Goal: Task Accomplishment & Management: Complete application form

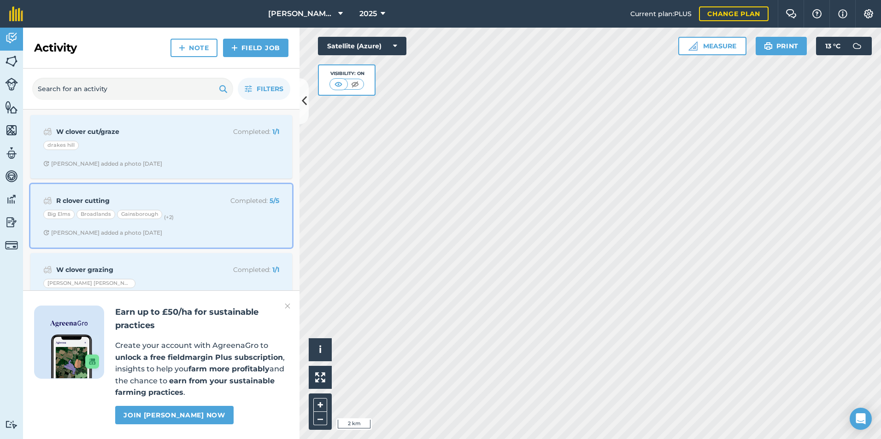
click at [189, 207] on div "R clover cutting Completed : 5 / 5 Big Elms Broadlands Gainsborough (+ 2 ) [PER…" at bounding box center [161, 216] width 251 height 53
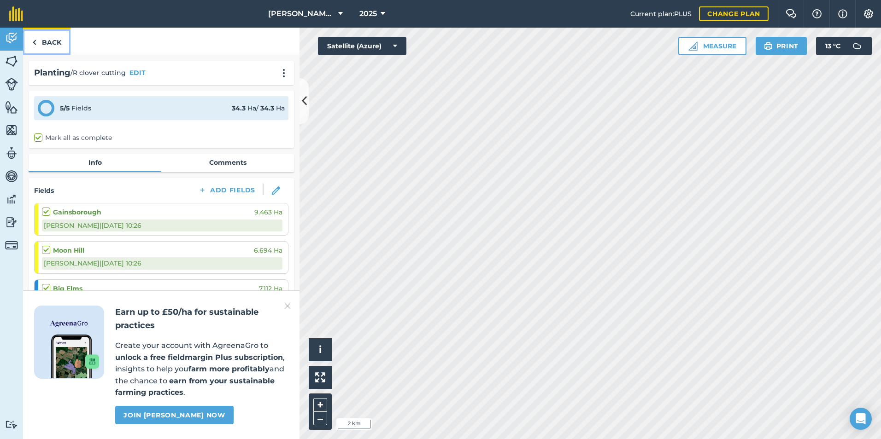
click at [47, 40] on link "Back" at bounding box center [46, 41] width 47 height 27
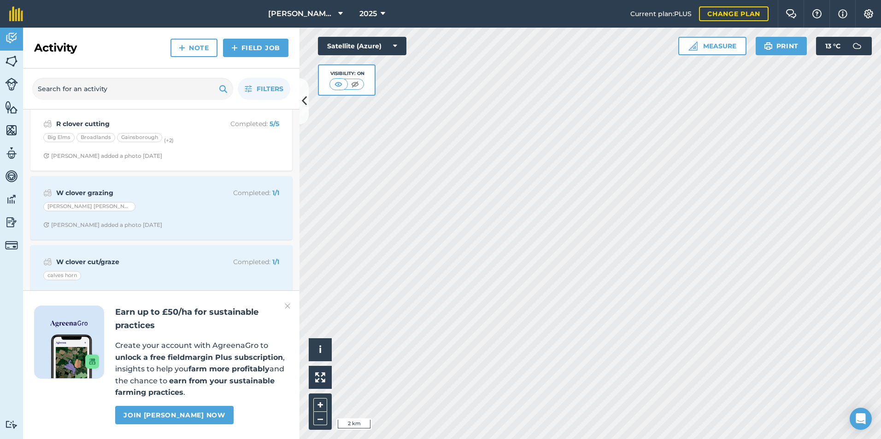
scroll to position [153, 0]
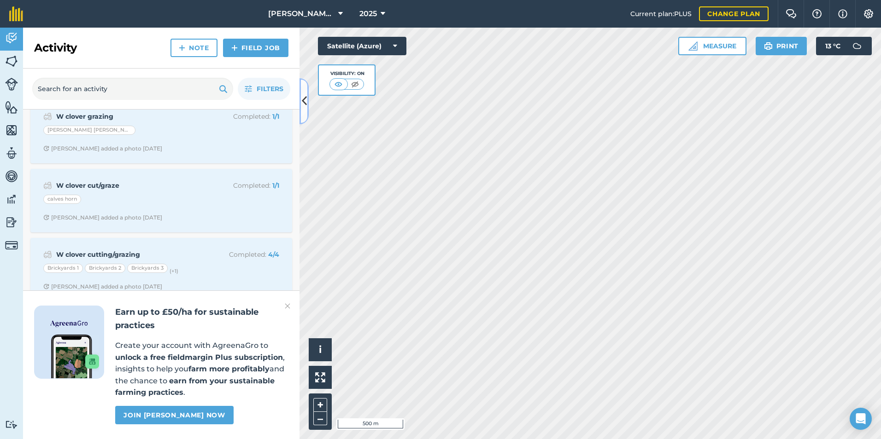
click at [303, 105] on icon at bounding box center [304, 101] width 5 height 16
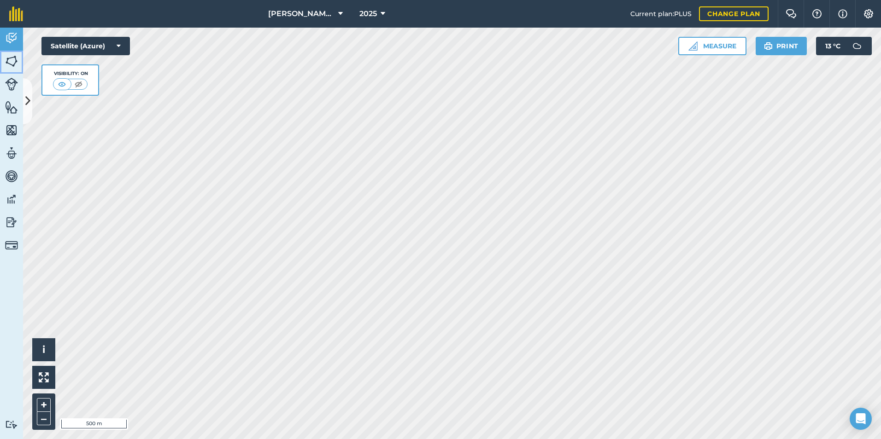
click at [12, 57] on img at bounding box center [11, 61] width 13 height 14
click at [11, 37] on img at bounding box center [11, 38] width 13 height 14
click at [32, 99] on button at bounding box center [27, 101] width 9 height 46
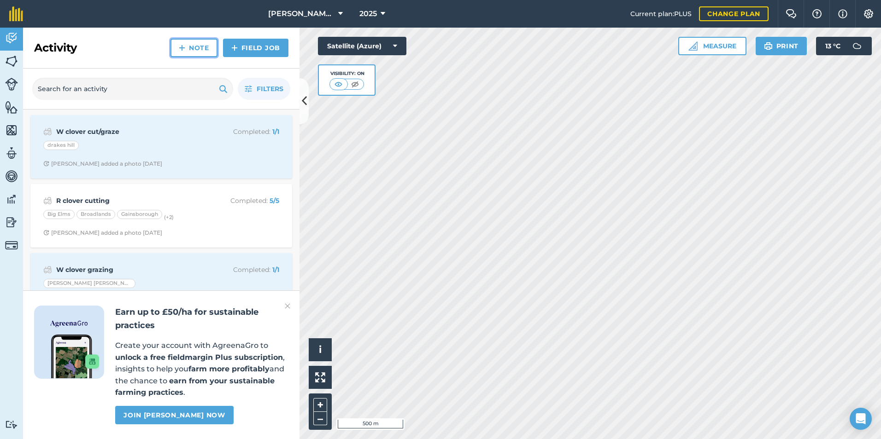
click at [190, 46] on link "Note" at bounding box center [193, 48] width 47 height 18
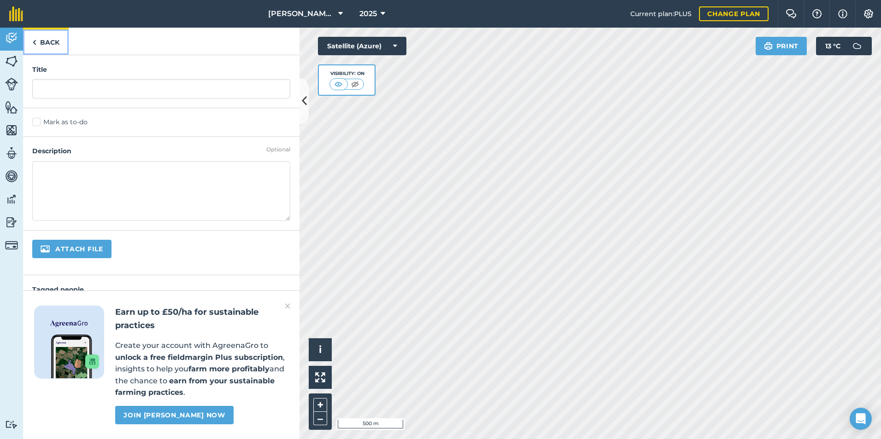
click at [47, 44] on link "Back" at bounding box center [46, 41] width 46 height 27
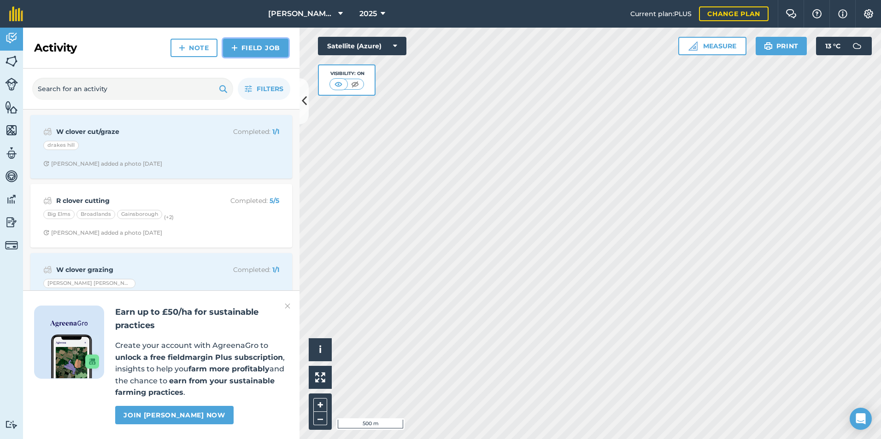
click at [263, 43] on link "Field Job" at bounding box center [255, 48] width 65 height 18
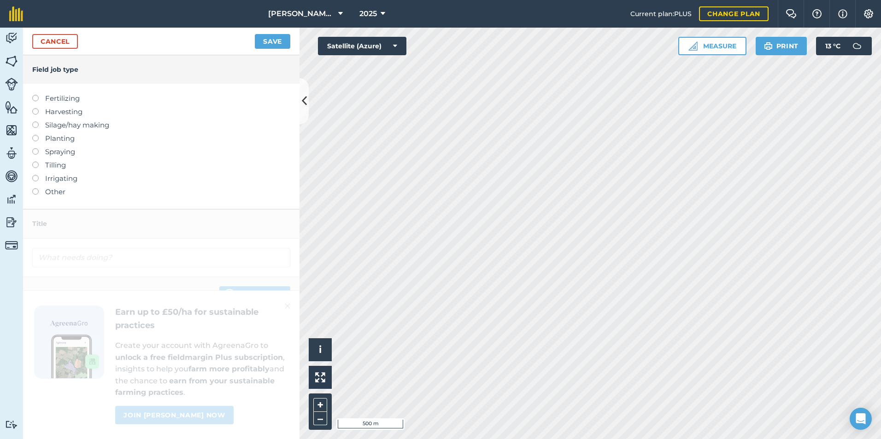
click at [70, 99] on label "Fertilizing" at bounding box center [161, 98] width 258 height 11
type input "Fertilizing"
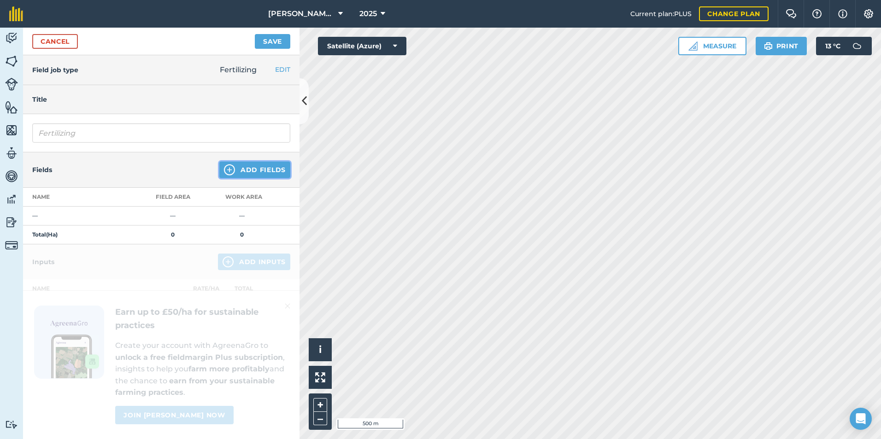
click at [224, 165] on img at bounding box center [229, 169] width 11 height 11
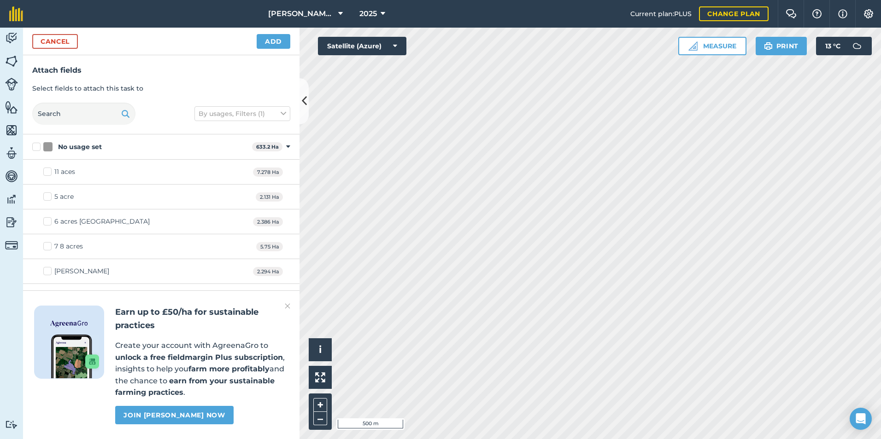
checkbox input "true"
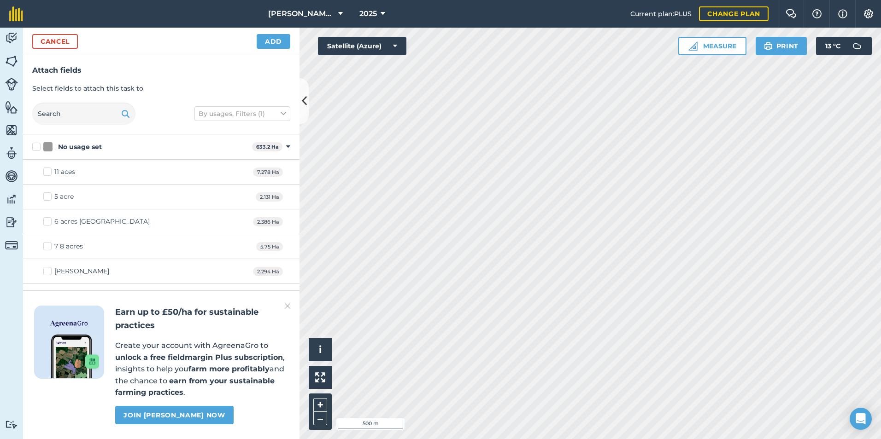
checkbox input "true"
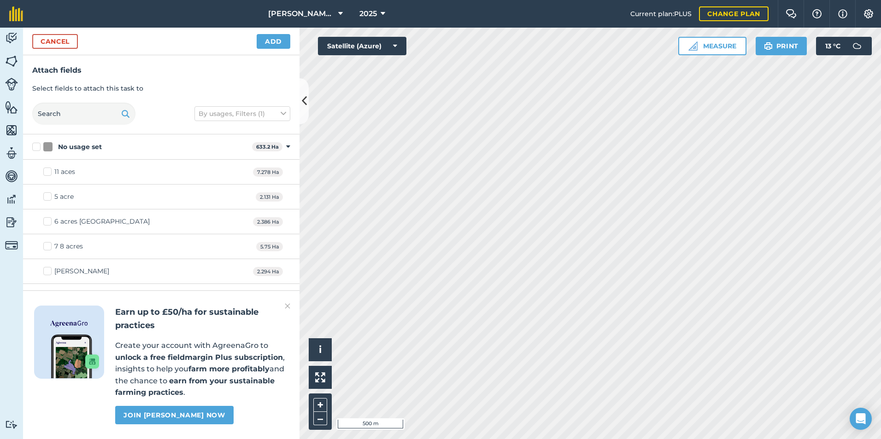
checkbox input "true"
click at [284, 47] on button "Add" at bounding box center [274, 41] width 34 height 15
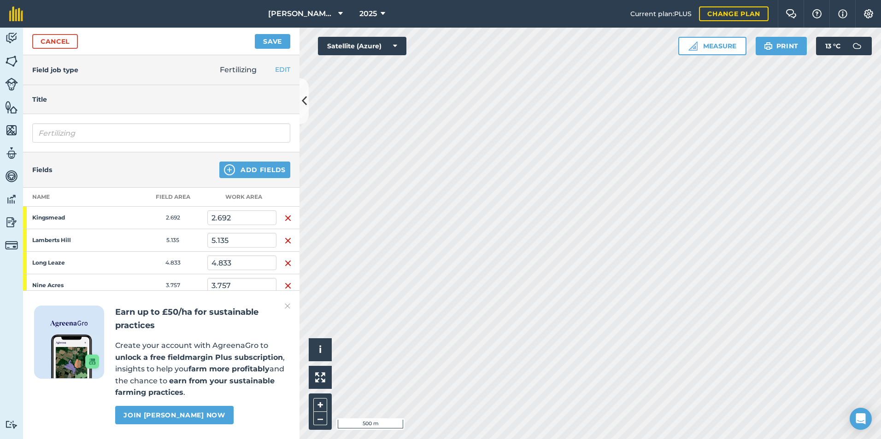
scroll to position [299, 0]
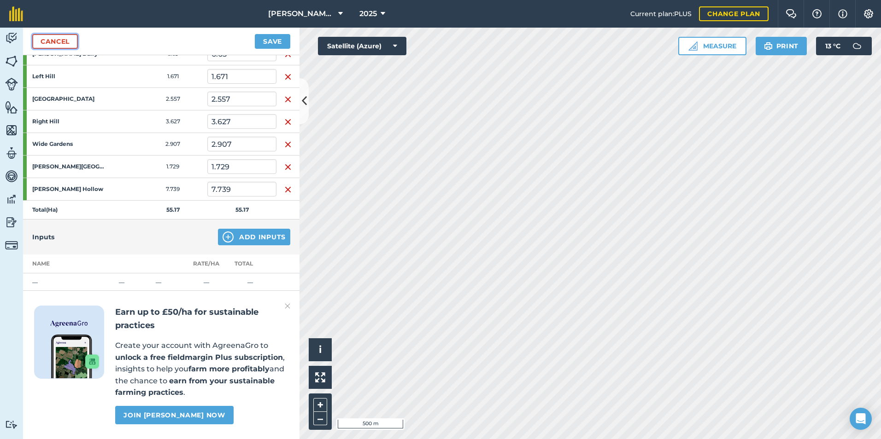
click at [66, 43] on link "Cancel" at bounding box center [55, 41] width 46 height 15
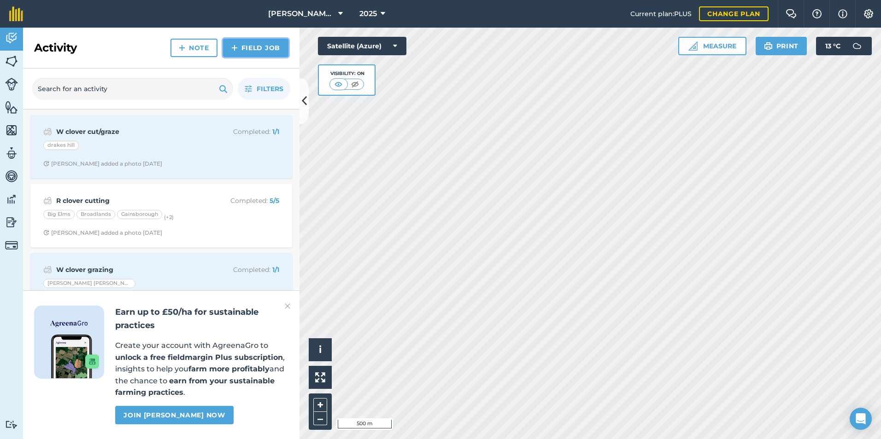
click at [240, 41] on link "Field Job" at bounding box center [255, 48] width 65 height 18
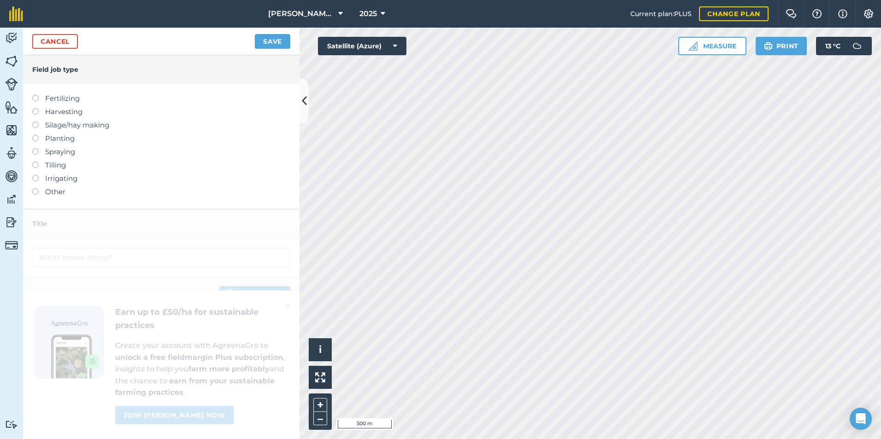
click at [64, 101] on label "Fertilizing" at bounding box center [161, 98] width 258 height 11
type input "Fertilizing"
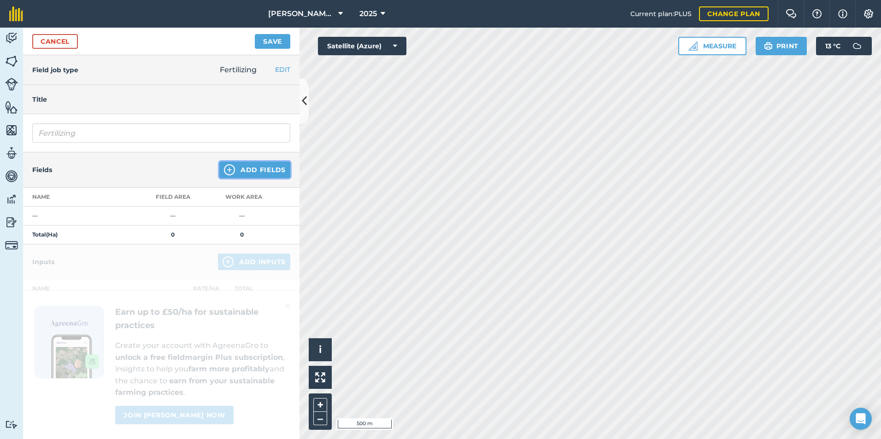
click at [219, 163] on button "Add Fields" at bounding box center [254, 170] width 71 height 17
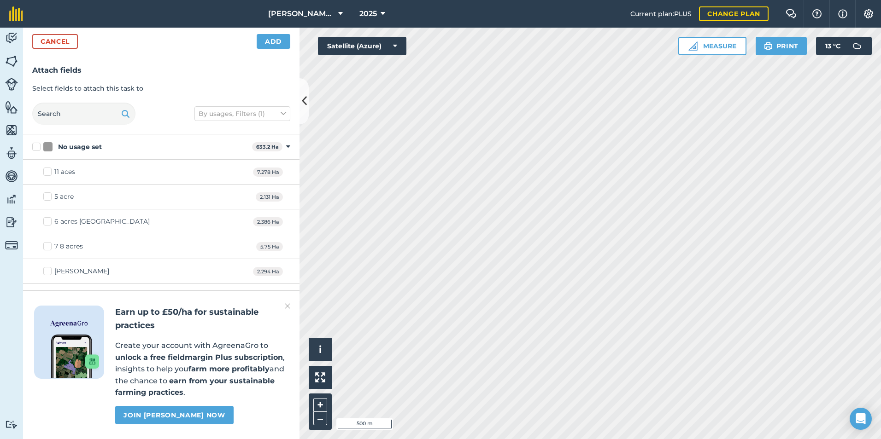
checkbox input "true"
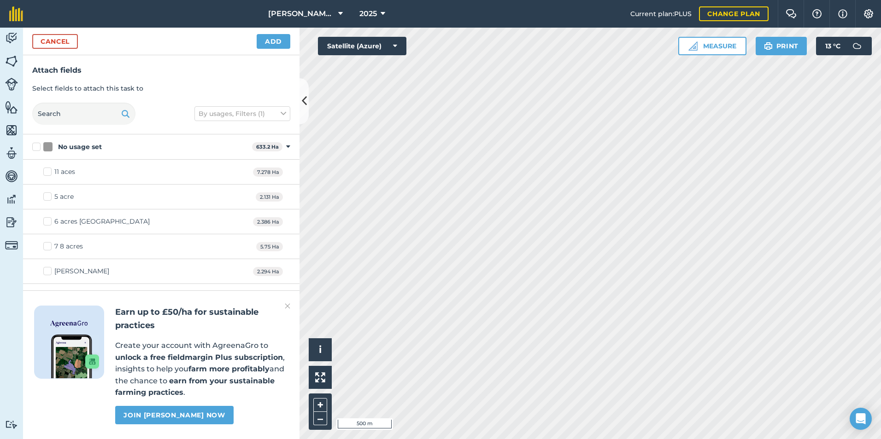
checkbox input "true"
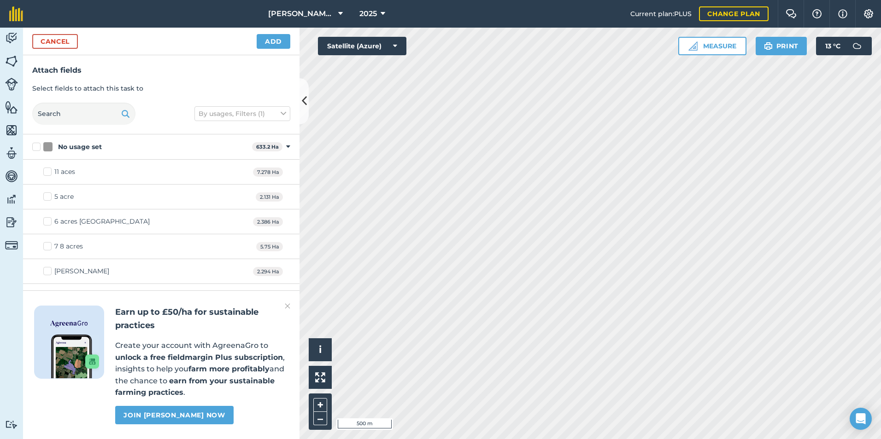
checkbox input "true"
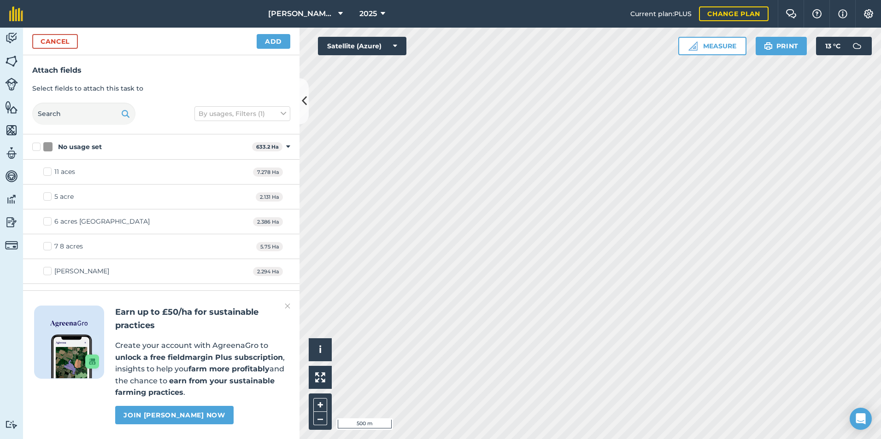
checkbox input "true"
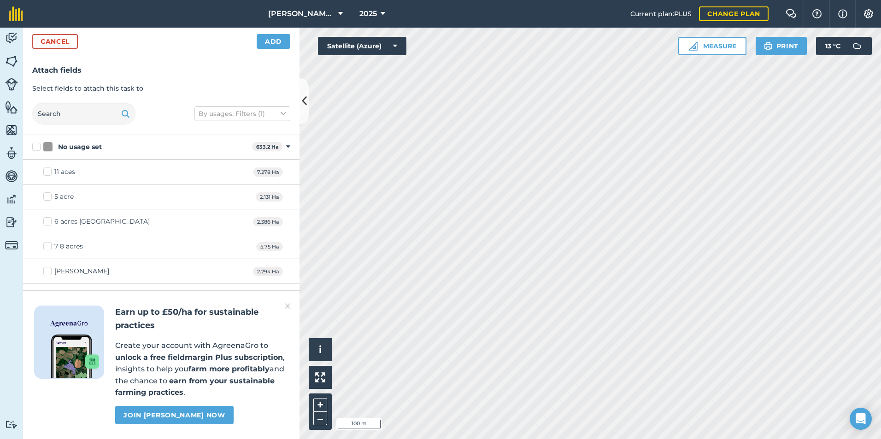
checkbox input "true"
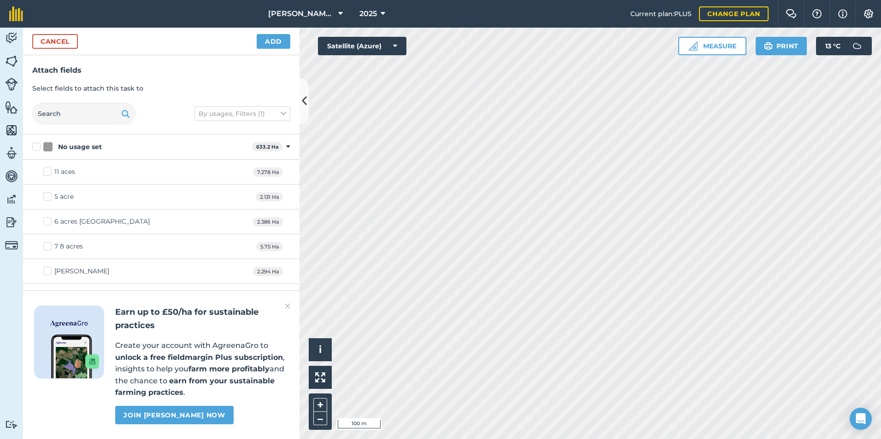
checkbox input "true"
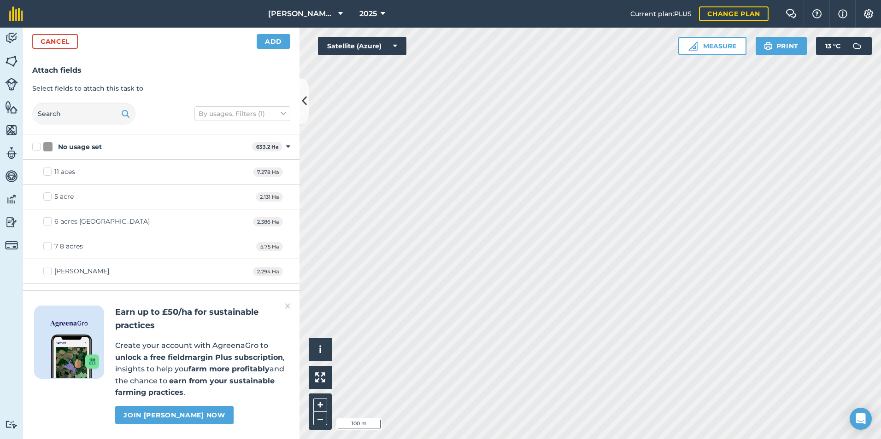
checkbox input "true"
click at [278, 40] on button "Add" at bounding box center [274, 41] width 34 height 15
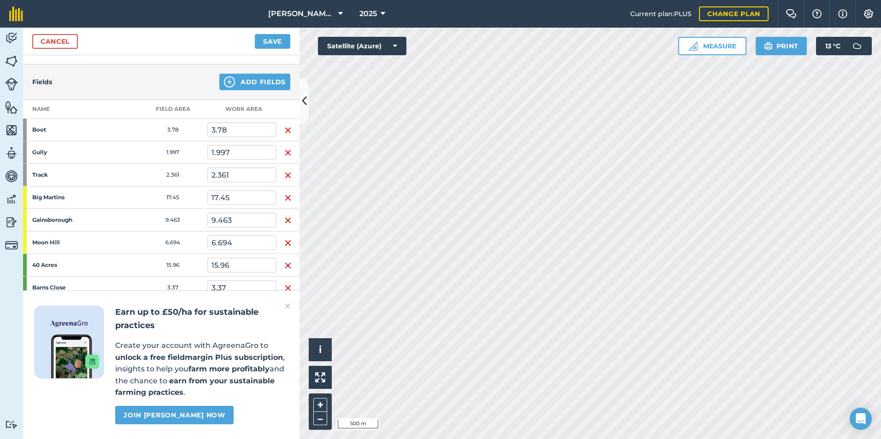
scroll to position [153, 0]
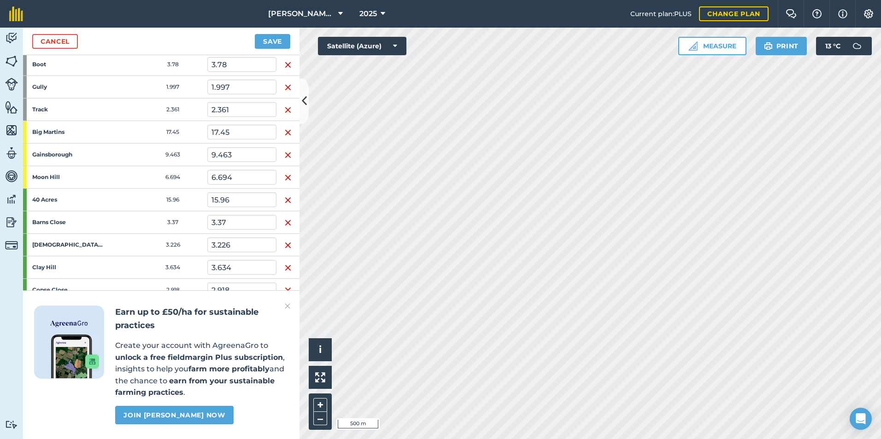
click at [286, 153] on img "button" at bounding box center [287, 155] width 7 height 11
click at [285, 155] on img "button" at bounding box center [287, 155] width 7 height 11
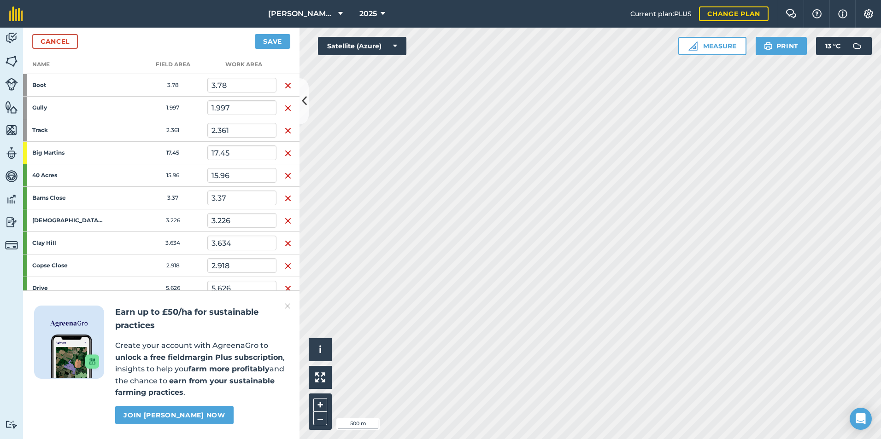
scroll to position [0, 0]
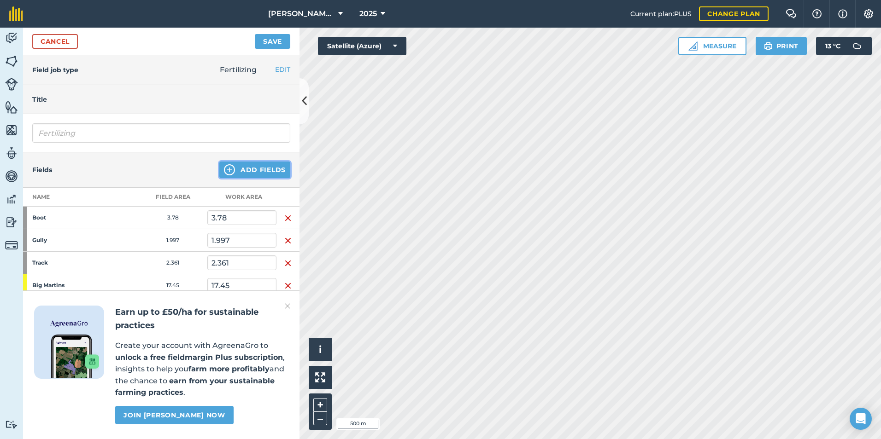
click at [243, 170] on button "Add Fields" at bounding box center [254, 170] width 71 height 17
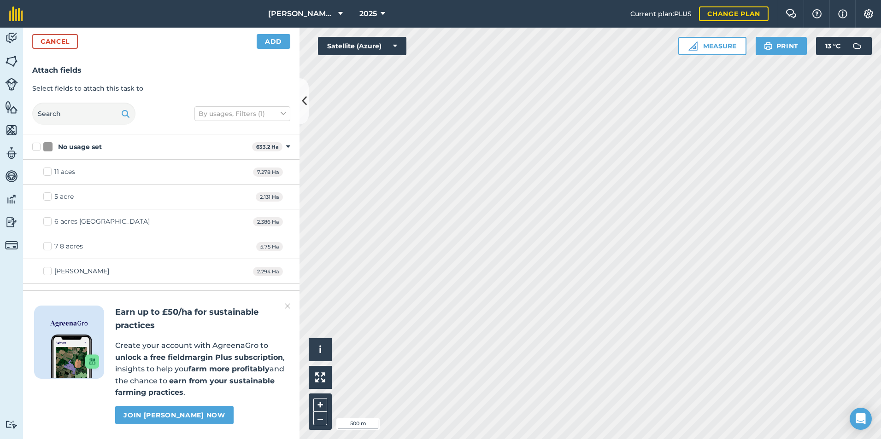
checkbox input "true"
click at [274, 44] on button "Add" at bounding box center [274, 41] width 34 height 15
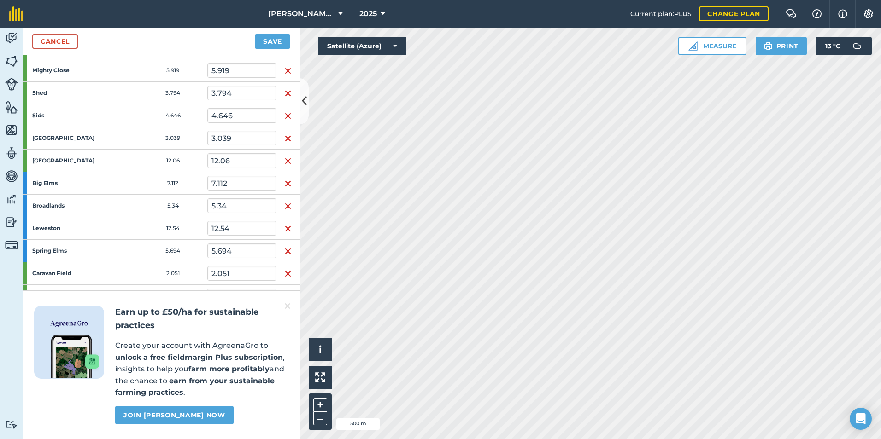
scroll to position [751, 0]
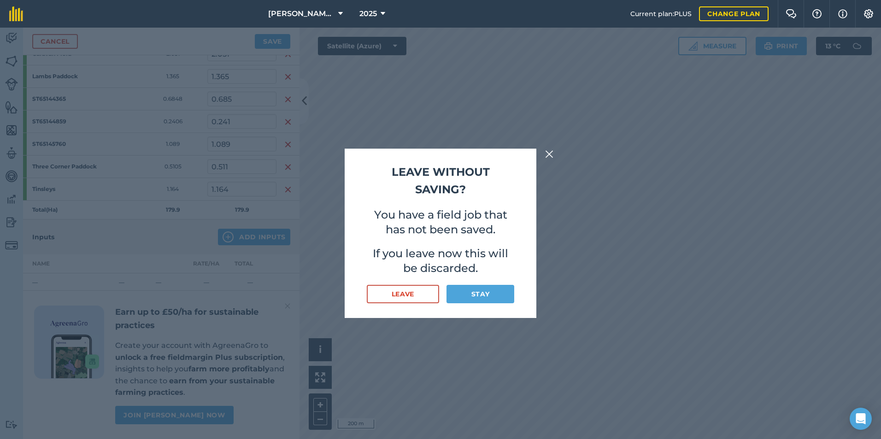
click at [441, 298] on div "Leave Stay" at bounding box center [440, 294] width 147 height 18
click at [431, 299] on button "Leave" at bounding box center [403, 294] width 72 height 18
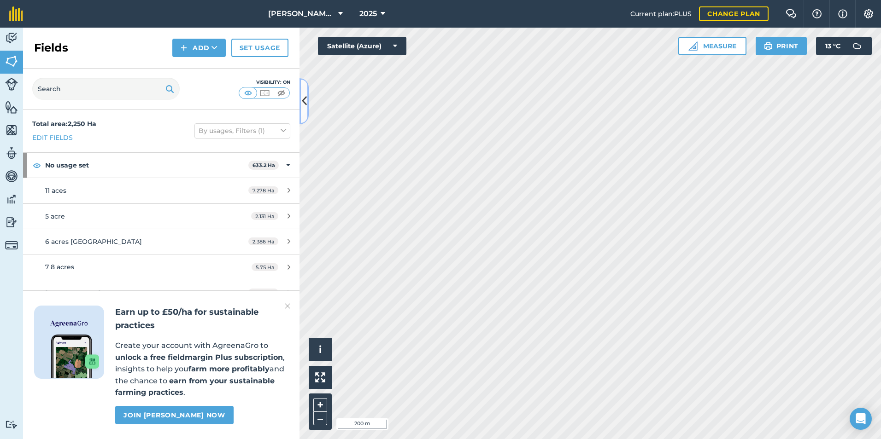
click at [302, 95] on icon at bounding box center [304, 101] width 5 height 16
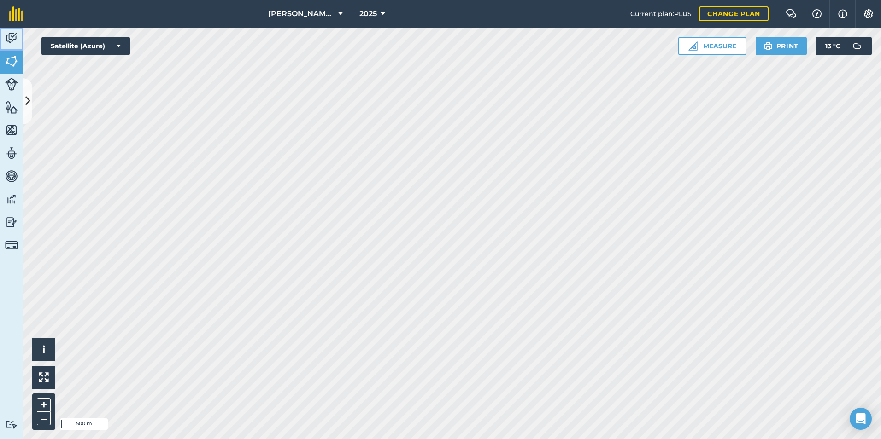
click at [13, 39] on img at bounding box center [11, 38] width 13 height 14
click at [20, 91] on link "Livestock" at bounding box center [11, 85] width 23 height 23
click at [18, 39] on link "Activity" at bounding box center [11, 39] width 23 height 23
click at [26, 106] on icon at bounding box center [27, 101] width 5 height 16
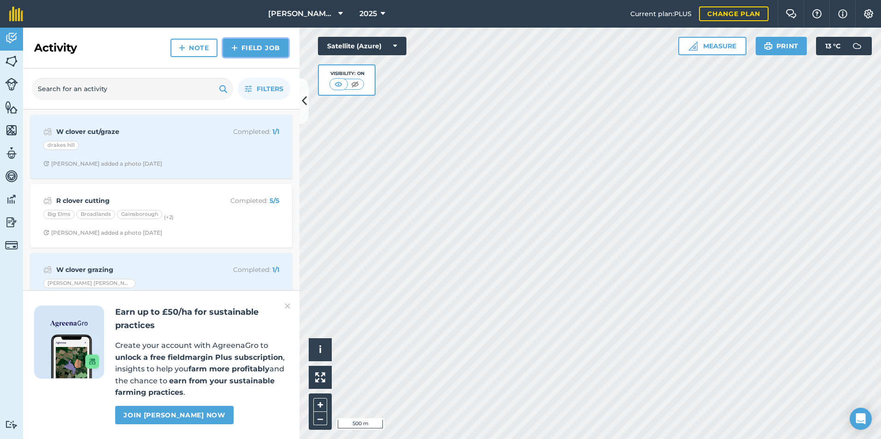
click at [239, 47] on link "Field Job" at bounding box center [255, 48] width 65 height 18
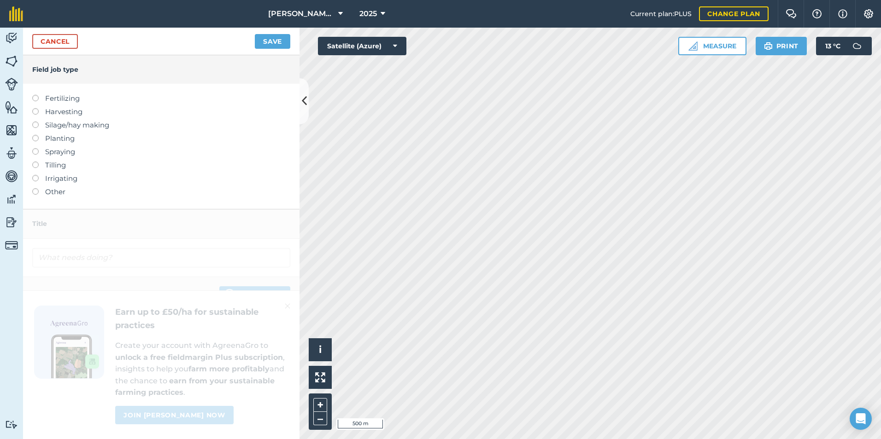
click at [45, 97] on label "Fertilizing" at bounding box center [161, 98] width 258 height 11
type input "Fertilizing"
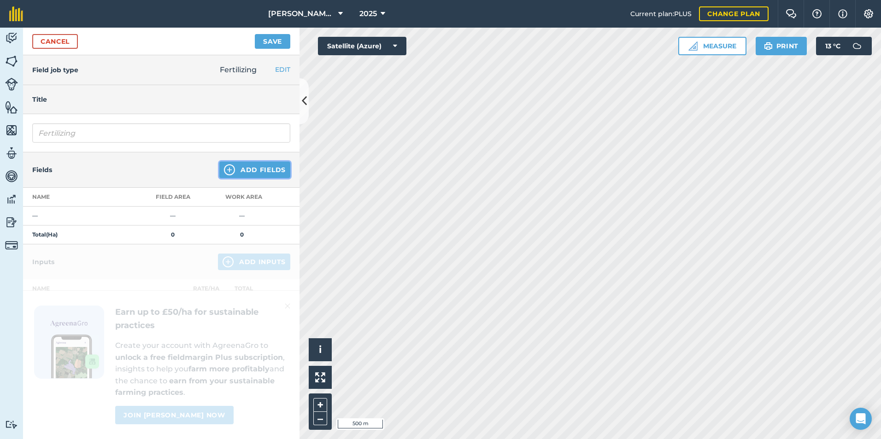
click at [245, 166] on button "Add Fields" at bounding box center [254, 170] width 71 height 17
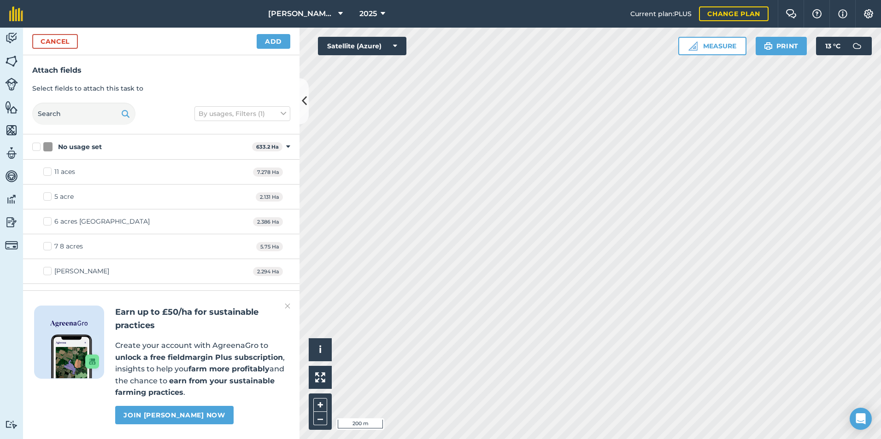
checkbox input "true"
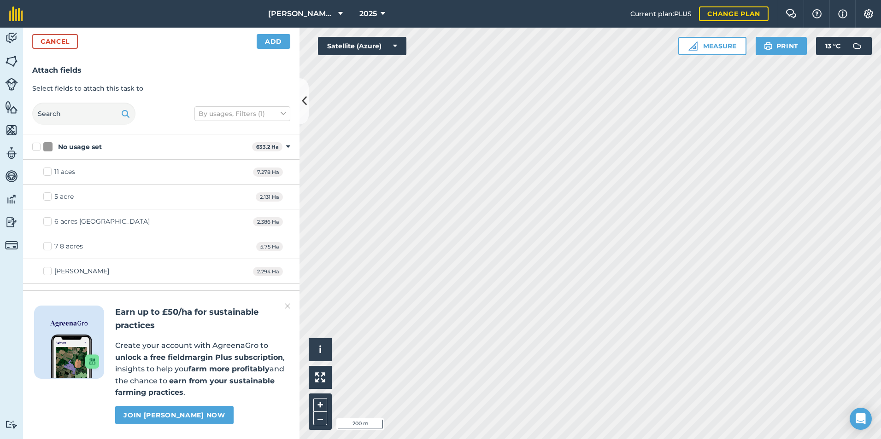
checkbox input "true"
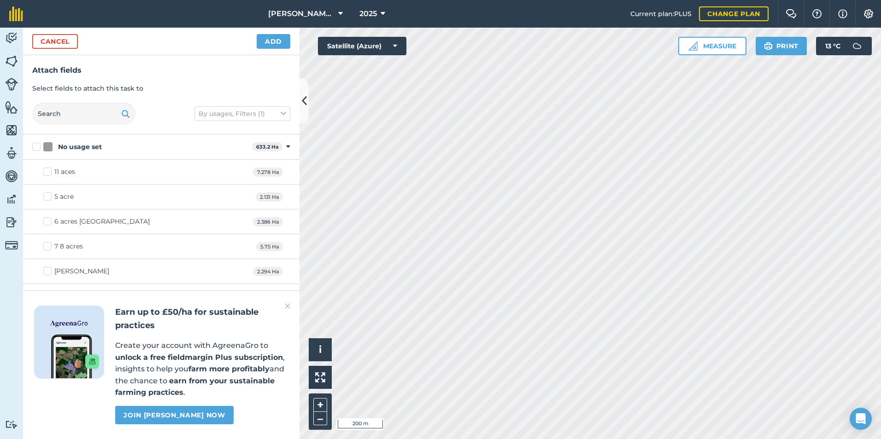
checkbox input "true"
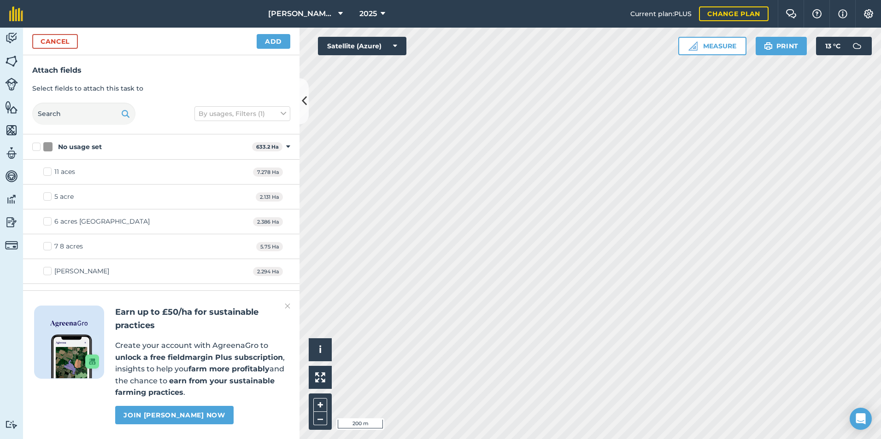
checkbox input "true"
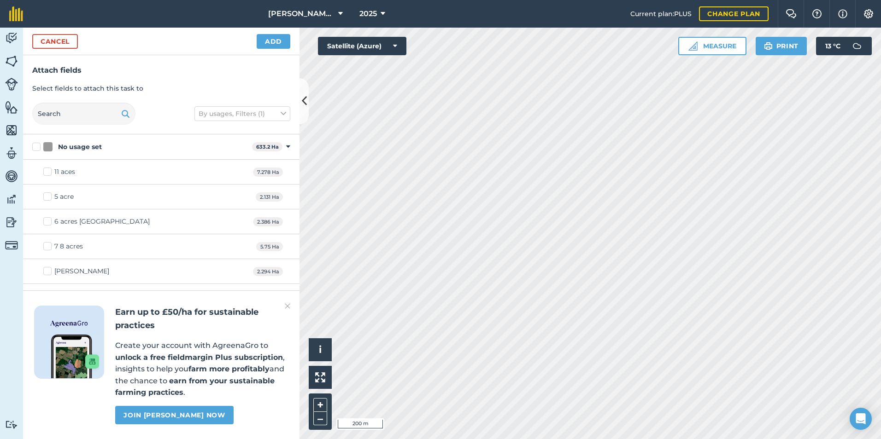
checkbox input "true"
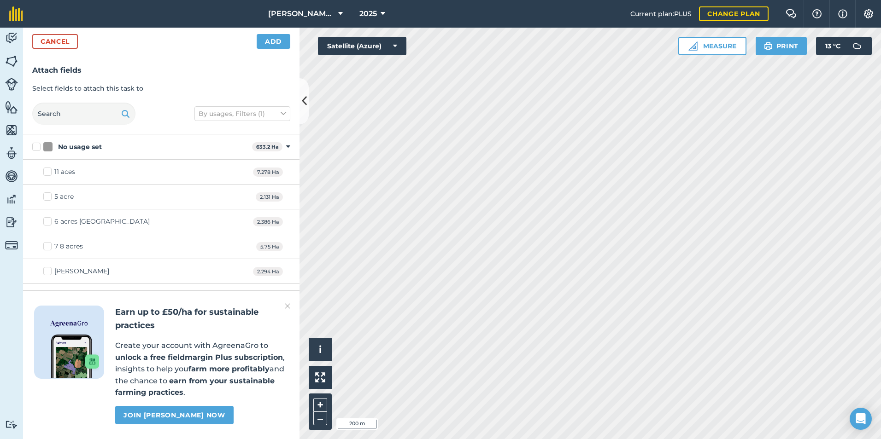
checkbox input "true"
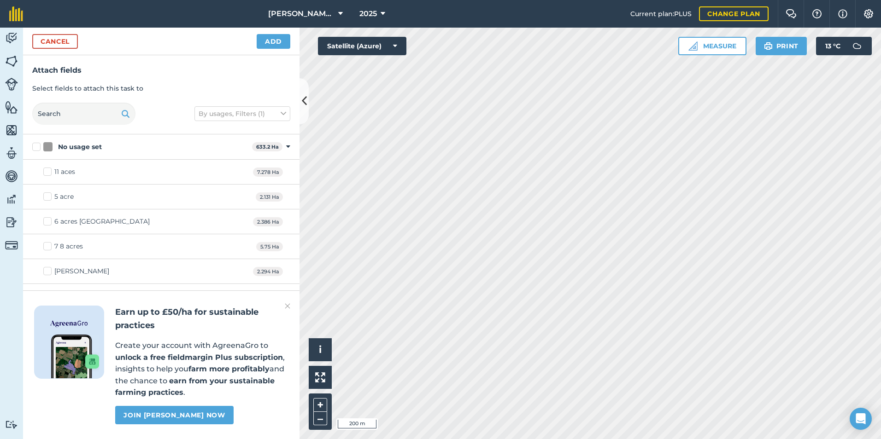
checkbox input "true"
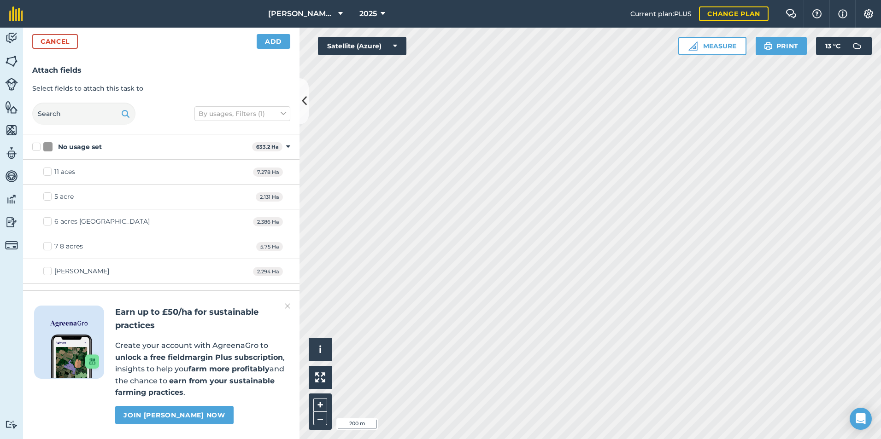
checkbox input "true"
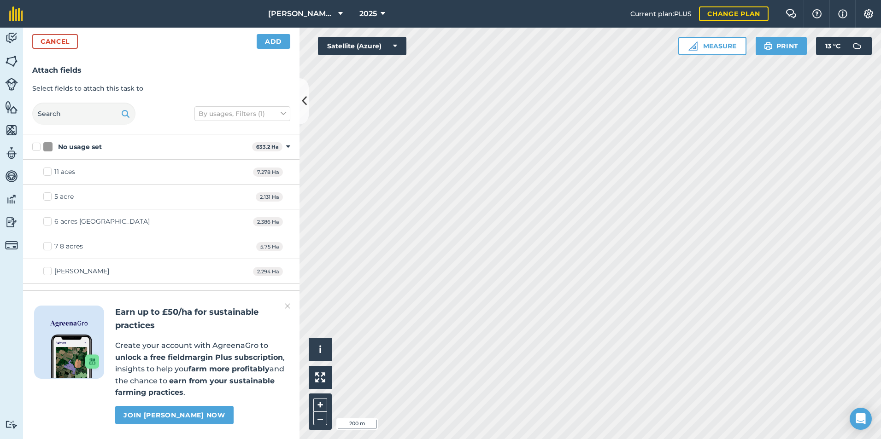
checkbox input "true"
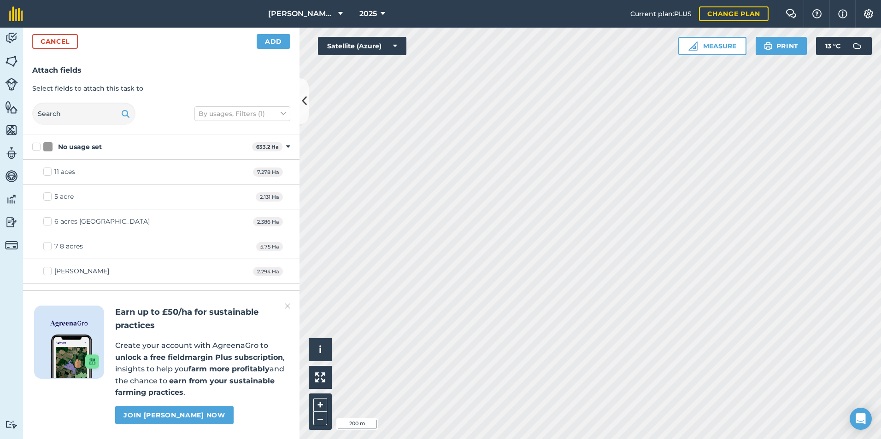
checkbox input "true"
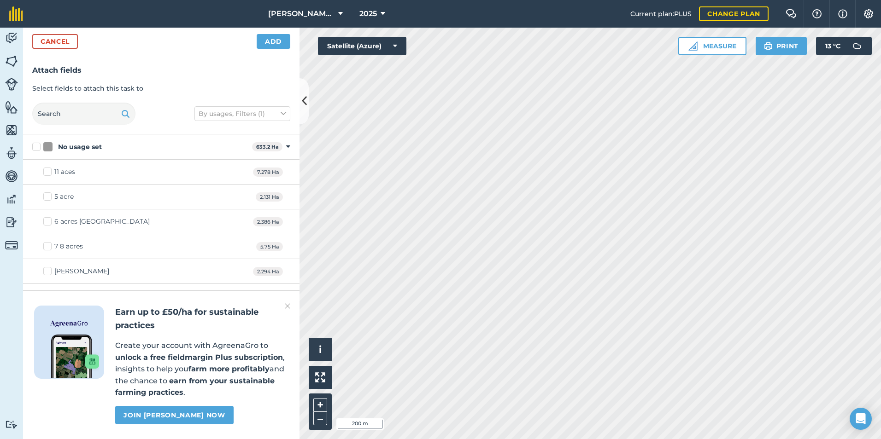
checkbox input "true"
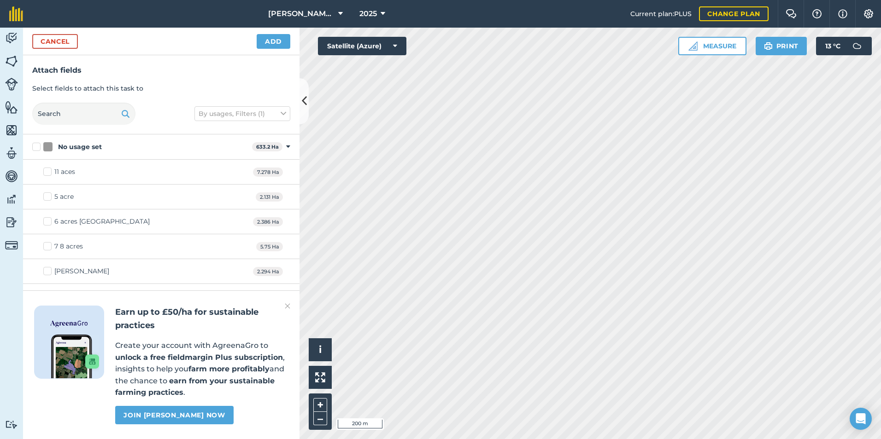
checkbox input "true"
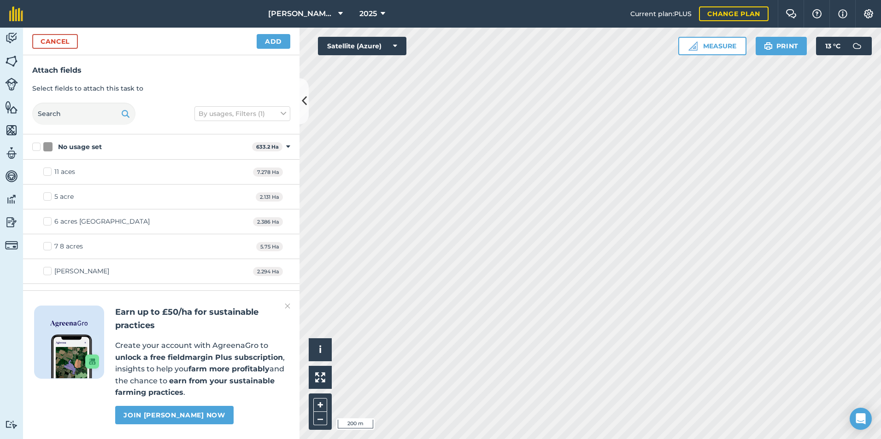
checkbox input "true"
click at [275, 44] on button "Add" at bounding box center [274, 41] width 34 height 15
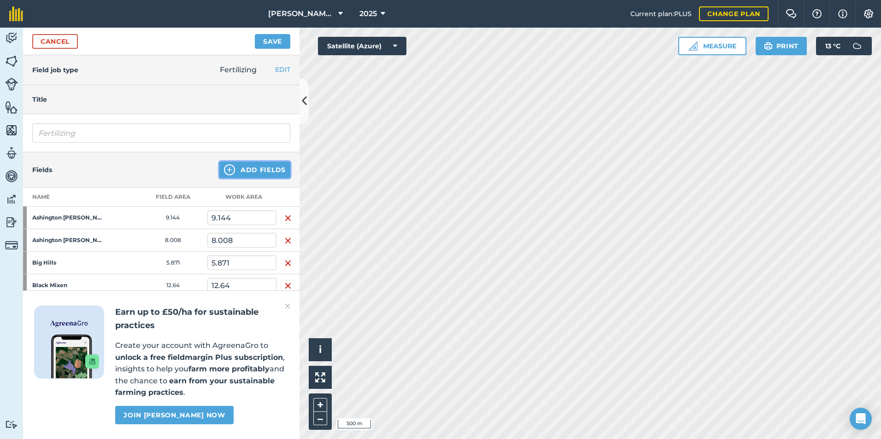
click at [233, 176] on button "Add Fields" at bounding box center [254, 170] width 71 height 17
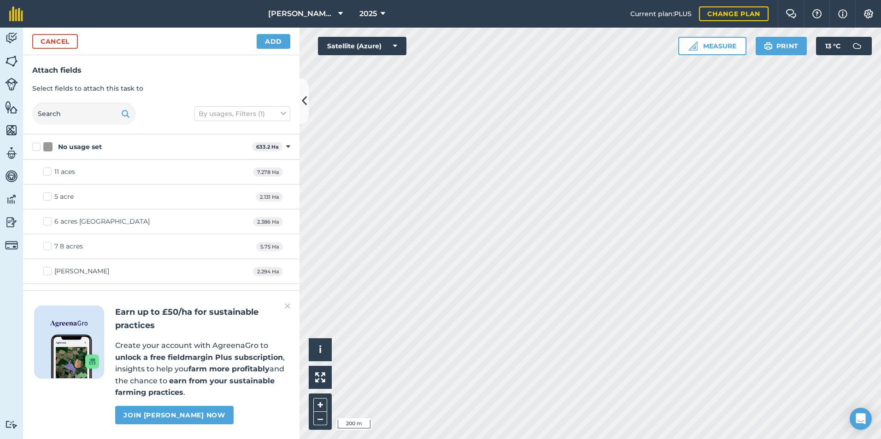
checkbox input "true"
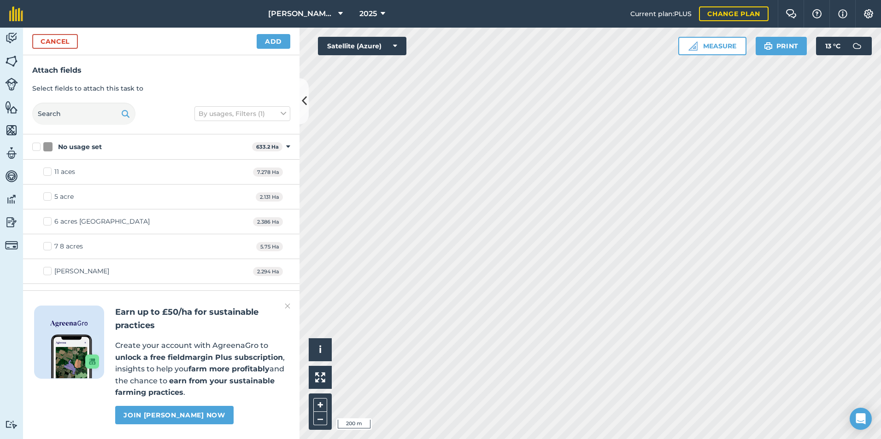
checkbox input "true"
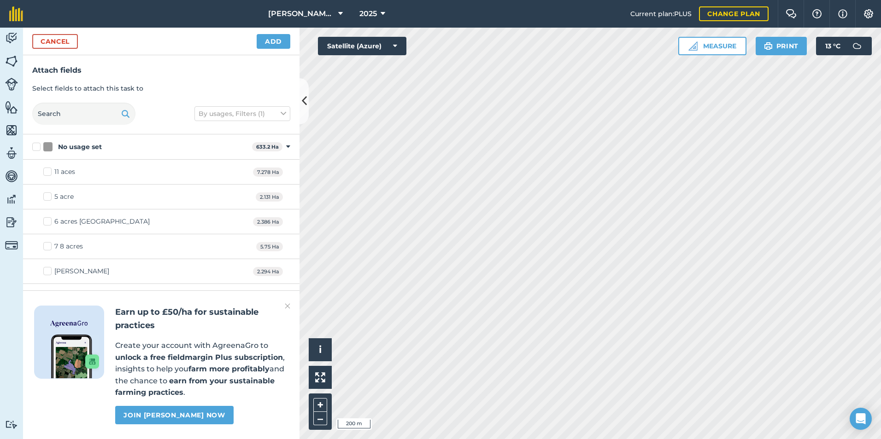
checkbox input "true"
click at [271, 41] on button "Add" at bounding box center [274, 41] width 34 height 15
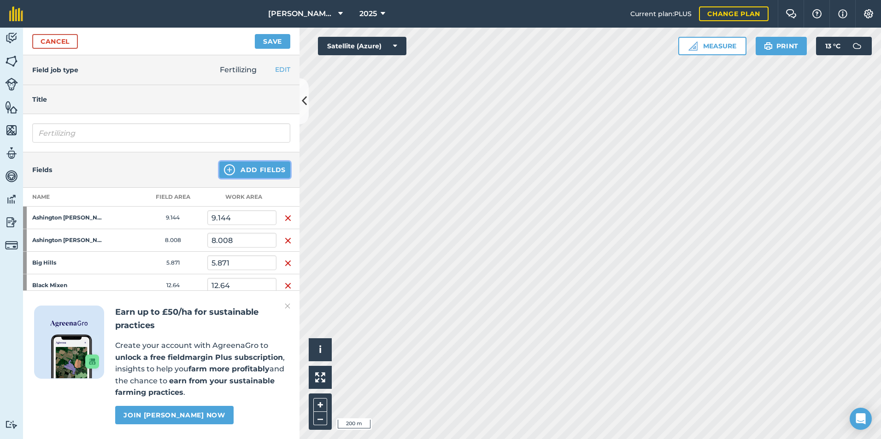
click at [247, 174] on button "Add Fields" at bounding box center [254, 170] width 71 height 17
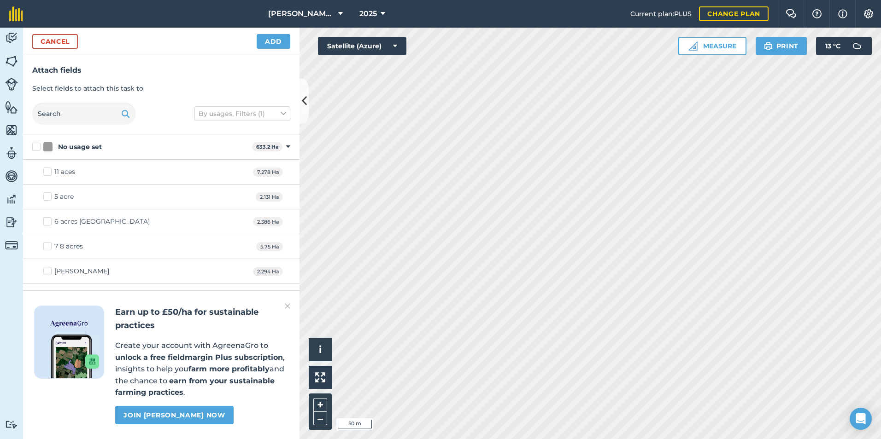
checkbox input "true"
click at [269, 37] on button "Add" at bounding box center [274, 41] width 34 height 15
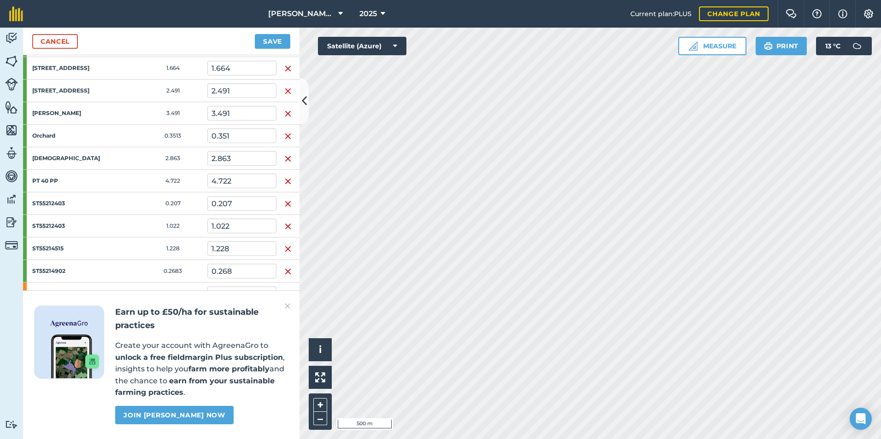
scroll to position [1676, 0]
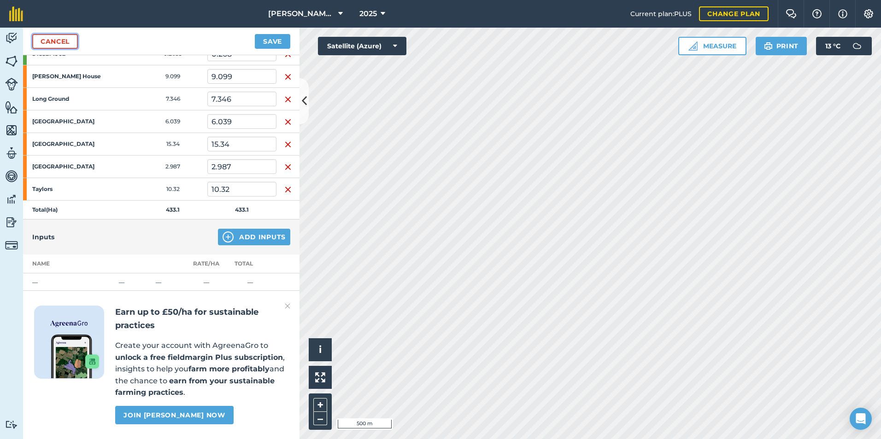
click at [68, 41] on link "Cancel" at bounding box center [55, 41] width 46 height 15
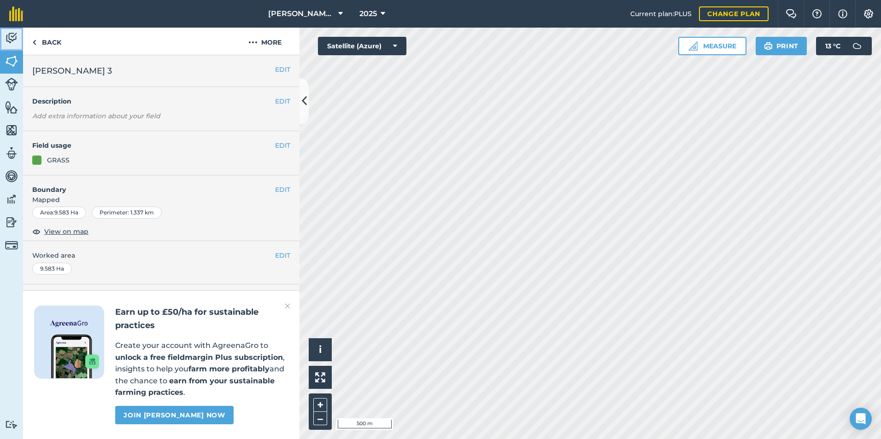
click at [3, 41] on link "Activity" at bounding box center [11, 39] width 23 height 23
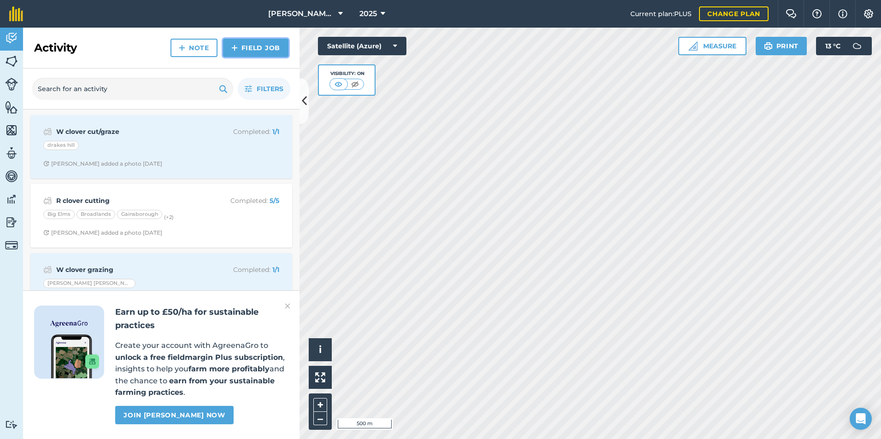
click at [242, 47] on link "Field Job" at bounding box center [255, 48] width 65 height 18
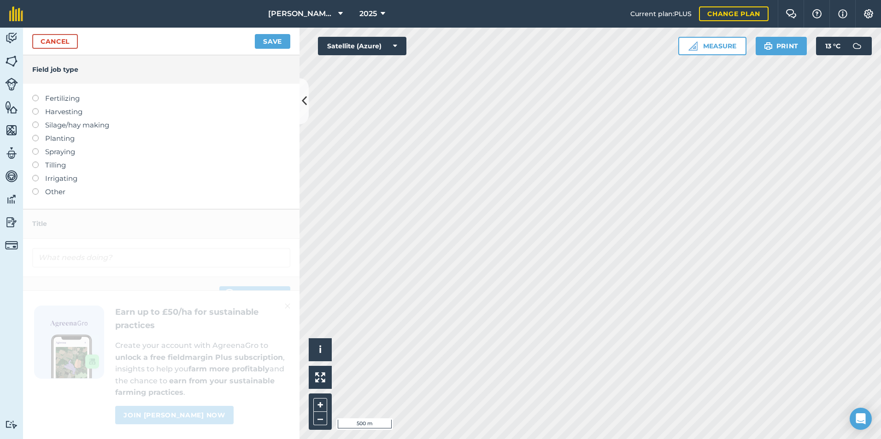
click at [64, 96] on label "Fertilizing" at bounding box center [161, 98] width 258 height 11
type input "Fertilizing"
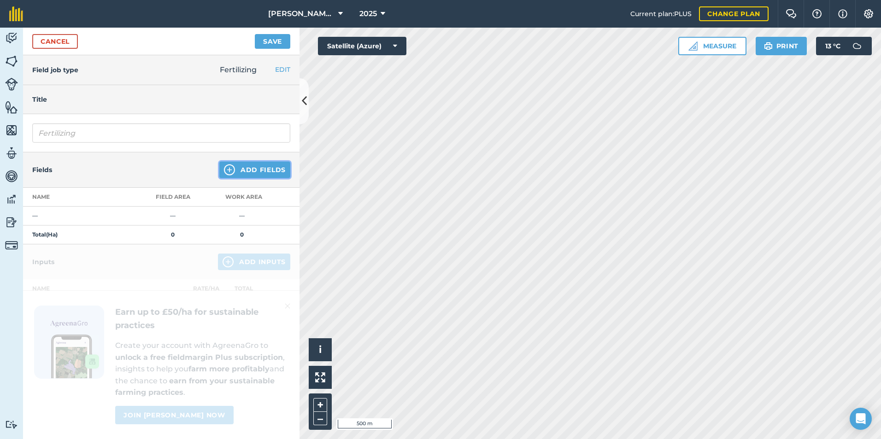
click at [245, 167] on button "Add Fields" at bounding box center [254, 170] width 71 height 17
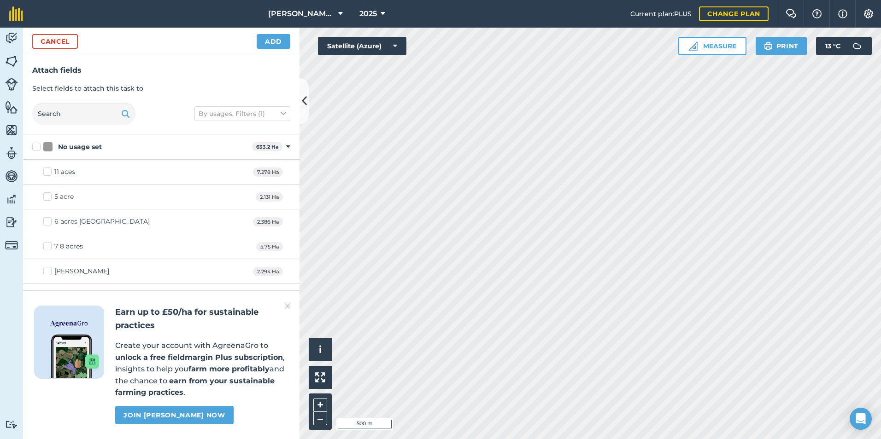
checkbox input "true"
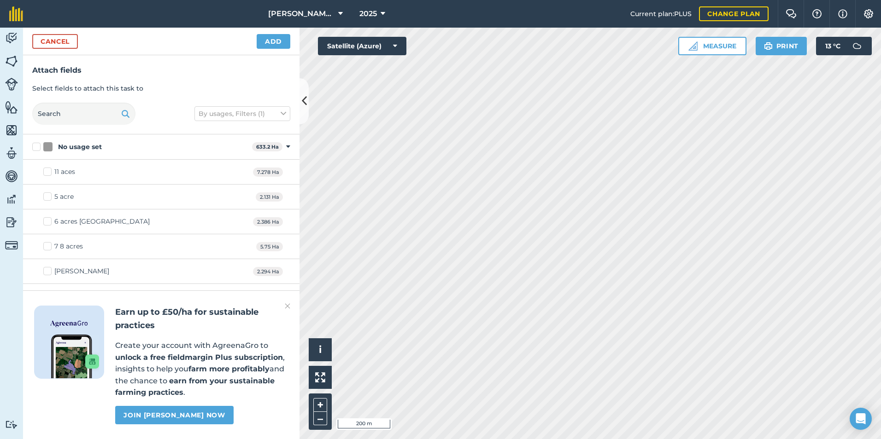
checkbox input "true"
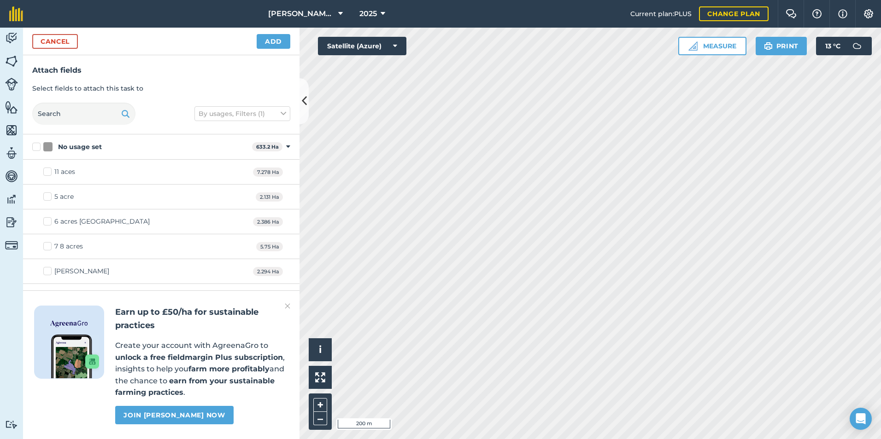
checkbox input "true"
click at [283, 41] on button "Add" at bounding box center [274, 41] width 34 height 15
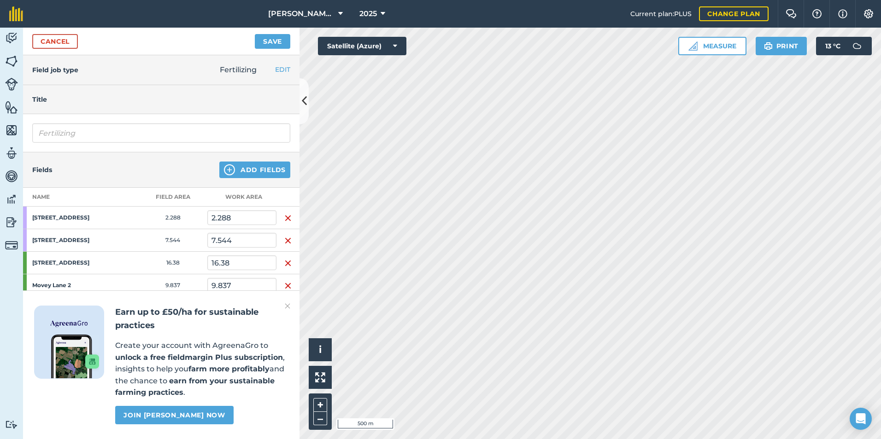
scroll to position [299, 0]
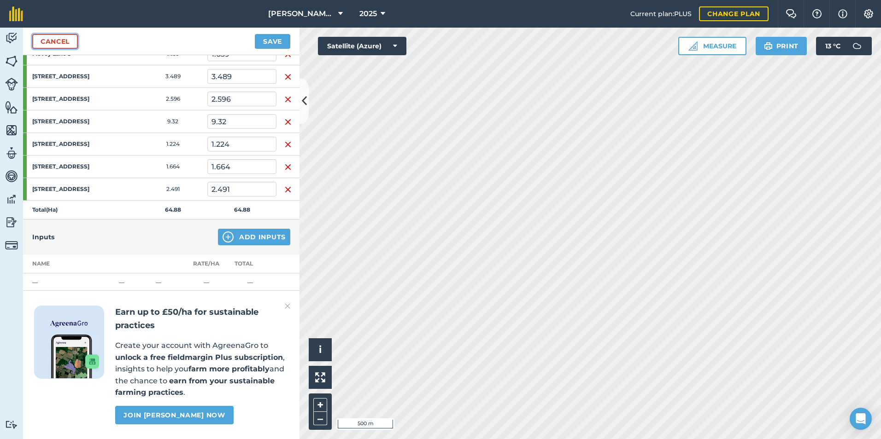
click at [64, 41] on link "Cancel" at bounding box center [55, 41] width 46 height 15
